Goal: Task Accomplishment & Management: Manage account settings

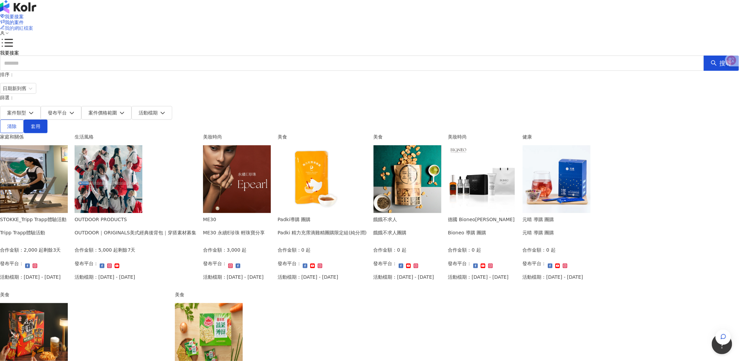
click at [33, 25] on span "我的網紅檔案" at bounding box center [19, 27] width 28 height 5
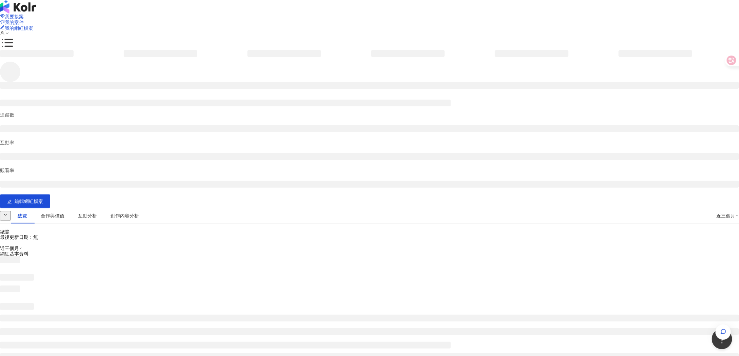
click at [24, 20] on span "我的案件" at bounding box center [14, 22] width 19 height 5
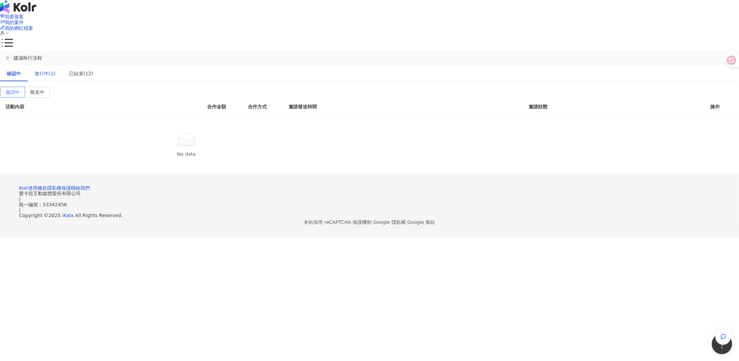
click at [56, 70] on div "進行中(1)" at bounding box center [45, 73] width 21 height 7
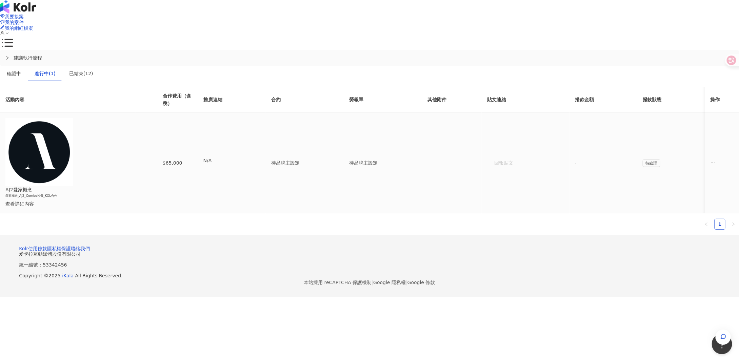
click at [711, 161] on span "ellipsis" at bounding box center [713, 163] width 5 height 5
click at [130, 194] on h6 "愛家概念_AJ2_Combo沙發_KOL合作" at bounding box center [67, 196] width 125 height 5
click at [130, 200] on div "查看詳細內容" at bounding box center [67, 203] width 125 height 7
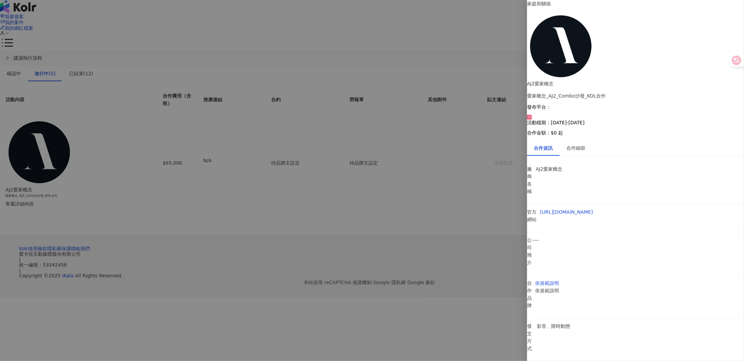
click at [513, 145] on div at bounding box center [372, 180] width 744 height 361
